Goal: Obtain resource: Obtain resource

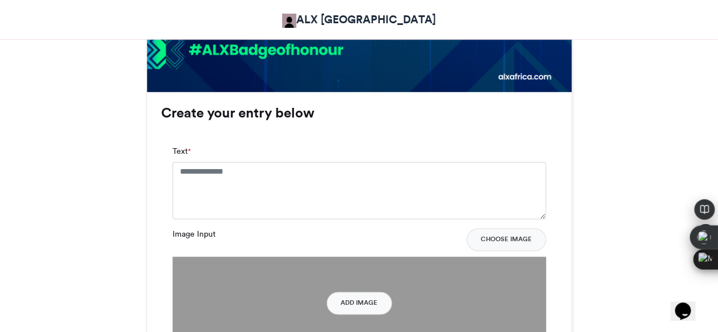
scroll to position [688, 0]
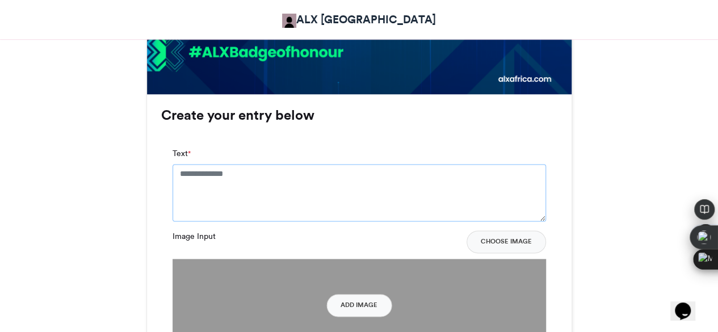
click at [277, 201] on textarea "Text *" at bounding box center [358, 192] width 373 height 57
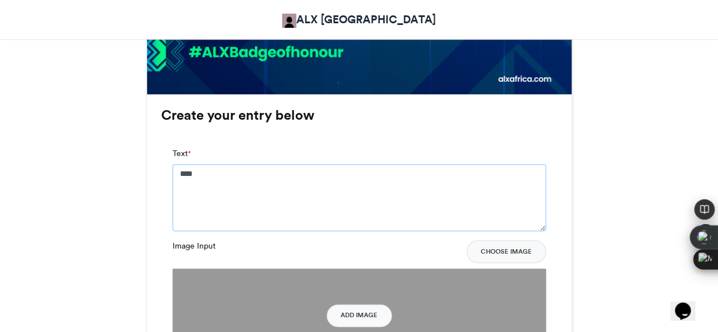
type textarea "**********"
click at [349, 320] on button "Add Image" at bounding box center [358, 315] width 65 height 23
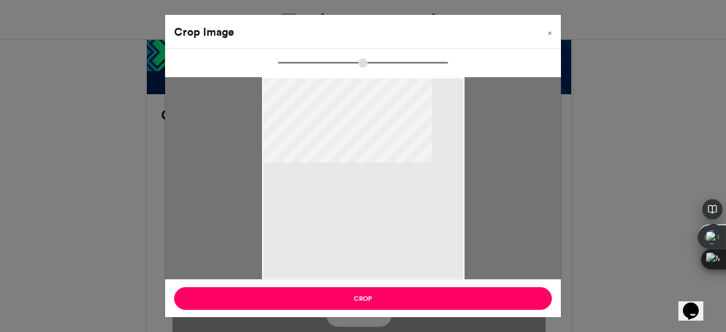
type input "******"
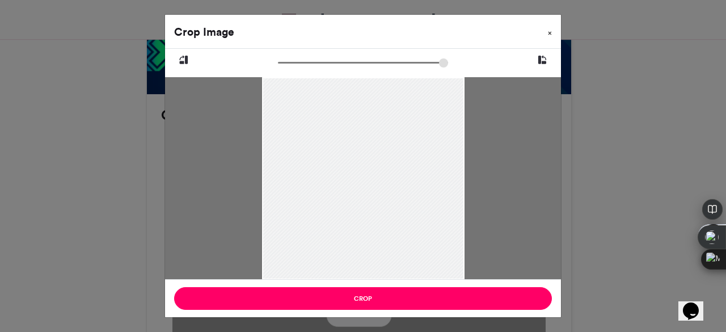
click at [554, 30] on button "×" at bounding box center [550, 31] width 22 height 32
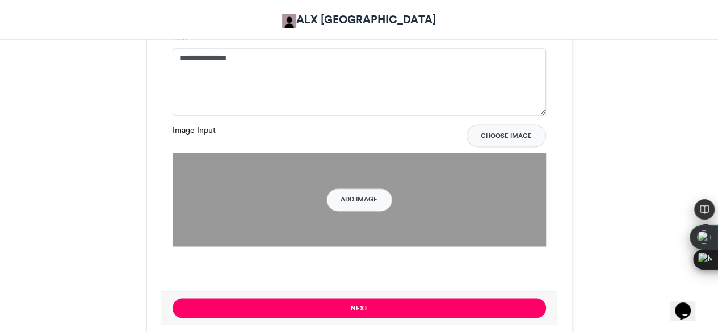
scroll to position [815, 0]
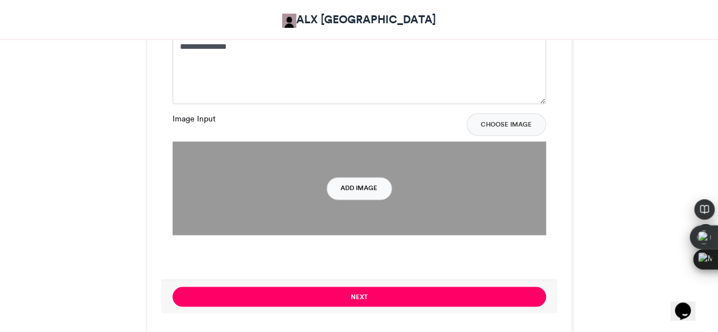
click at [369, 188] on button "Add Image" at bounding box center [358, 188] width 65 height 23
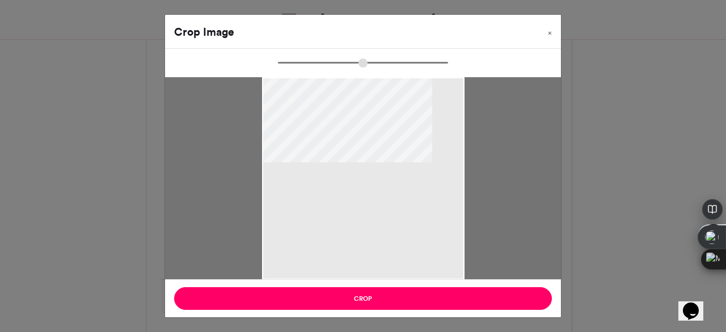
type input "******"
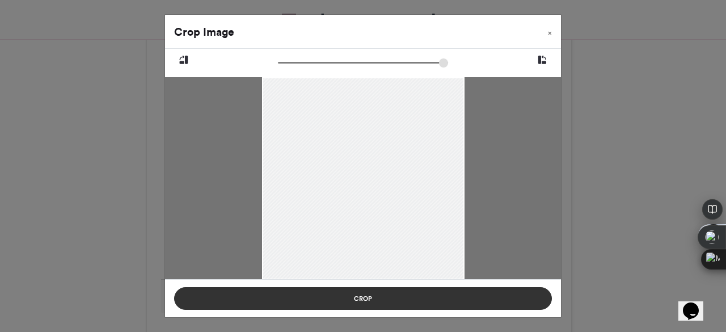
click at [365, 298] on button "Crop" at bounding box center [363, 298] width 378 height 23
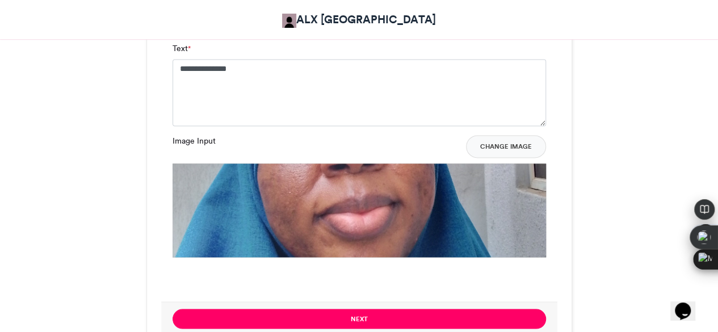
scroll to position [827, 0]
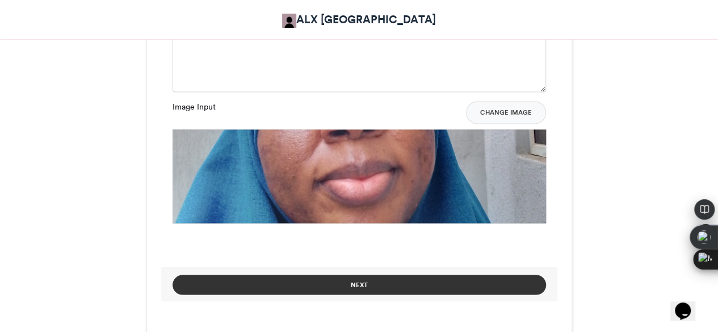
click at [375, 285] on button "Next" at bounding box center [358, 285] width 373 height 20
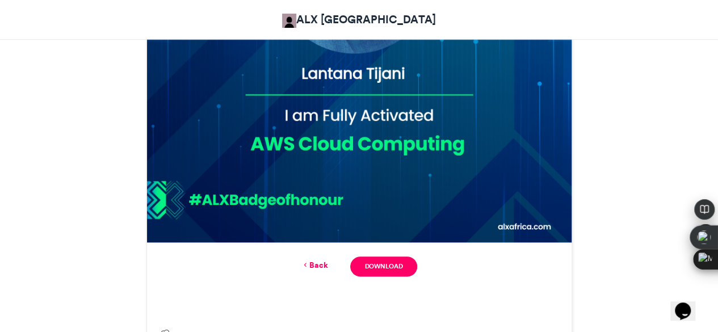
scroll to position [546, 0]
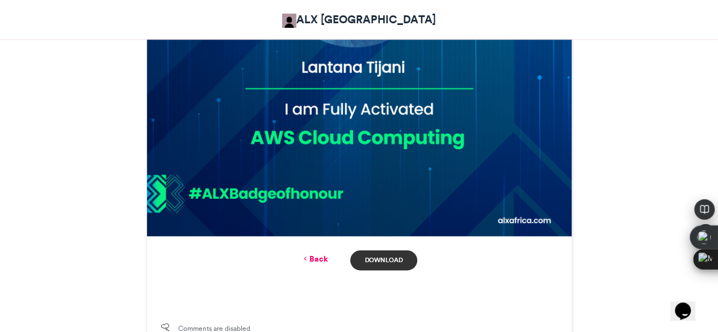
click at [374, 258] on link "Download" at bounding box center [383, 260] width 66 height 20
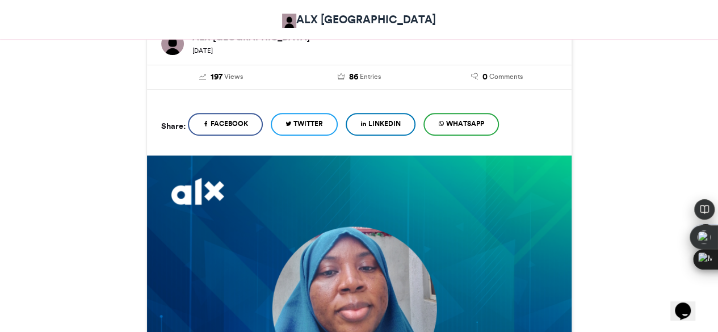
scroll to position [197, 0]
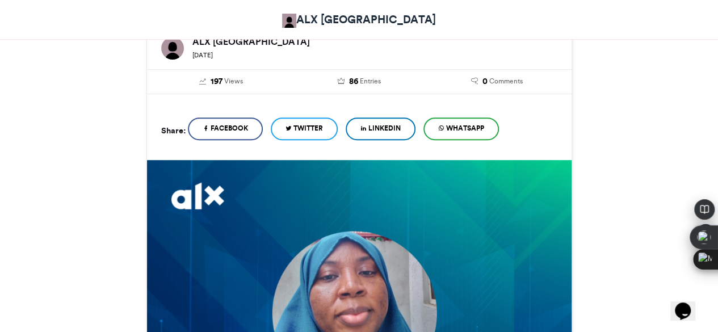
click at [483, 123] on span "WhatsApp" at bounding box center [465, 128] width 38 height 10
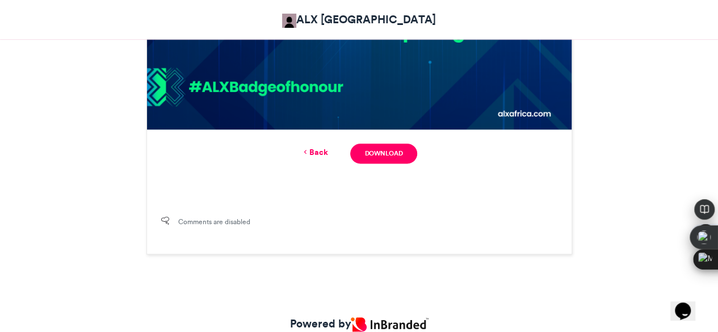
scroll to position [668, 0]
